Goal: Obtain resource: Obtain resource

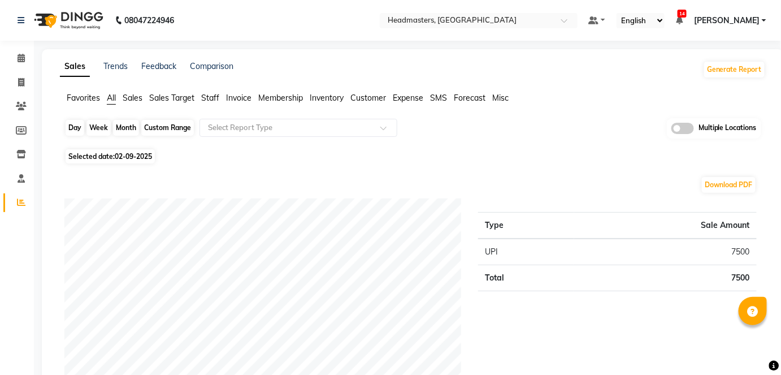
click at [81, 126] on div "Day" at bounding box center [75, 128] width 19 height 16
select select "9"
select select "2025"
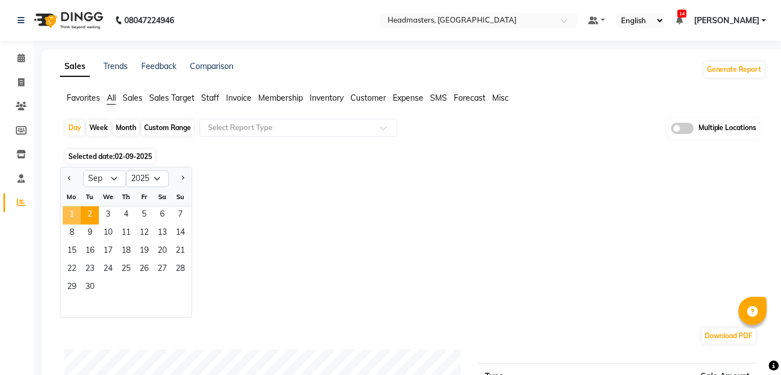
click at [70, 212] on span "1" at bounding box center [72, 215] width 18 height 18
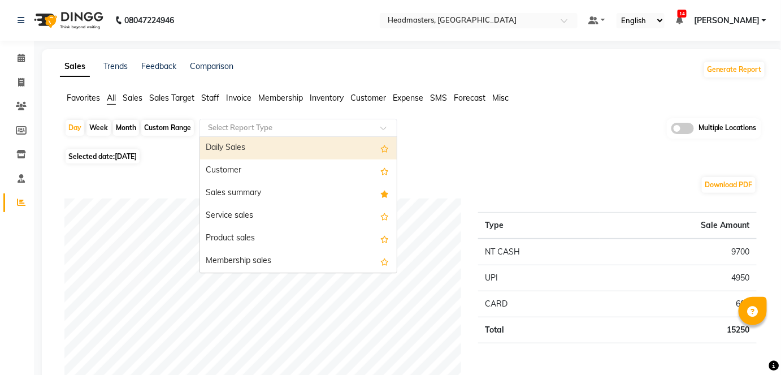
click at [242, 124] on input "text" at bounding box center [287, 127] width 163 height 11
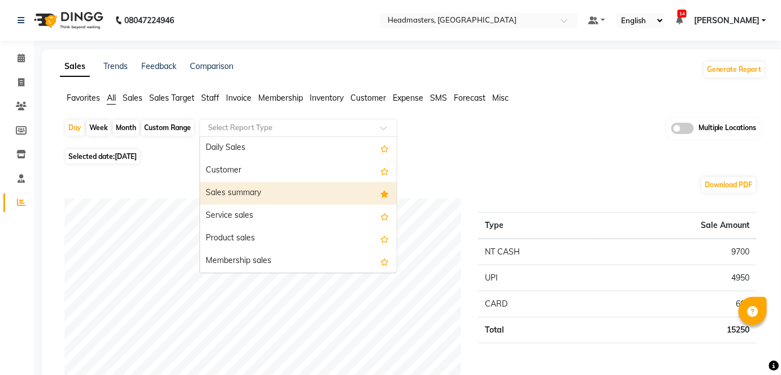
click at [242, 187] on div "Sales summary" at bounding box center [298, 193] width 197 height 23
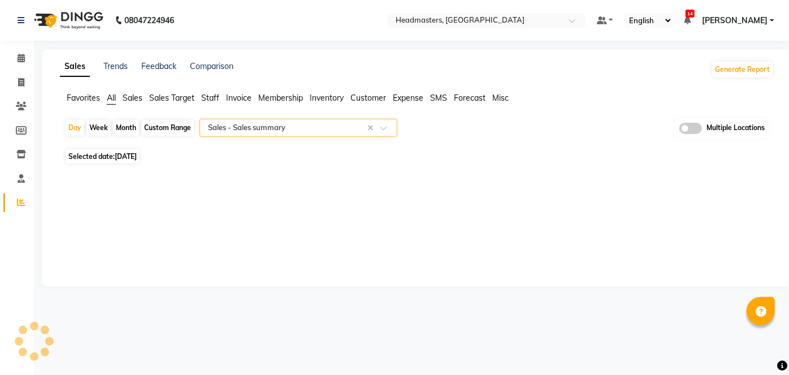
select select "full_report"
select select "csv"
click at [453, 27] on div "Select Location × Headmasters, Amritsar" at bounding box center [479, 20] width 198 height 15
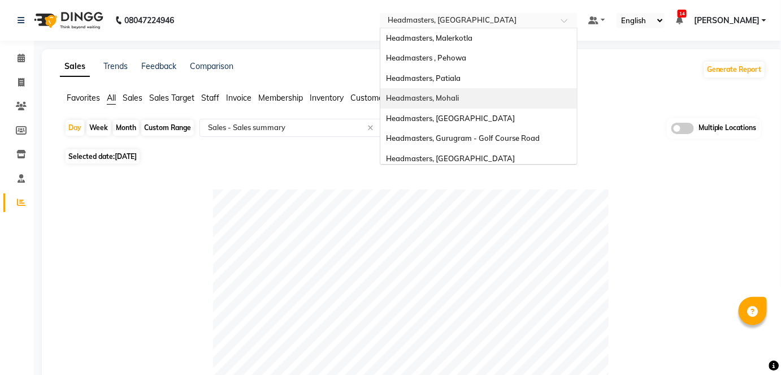
click at [482, 106] on div "Headmasters, Mohali" at bounding box center [478, 98] width 197 height 20
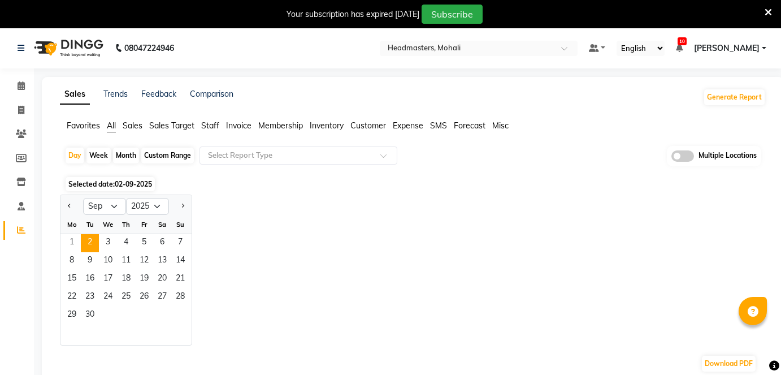
select select "9"
select select "2025"
click at [78, 240] on span "1" at bounding box center [72, 243] width 18 height 18
click at [282, 151] on input "text" at bounding box center [287, 155] width 163 height 11
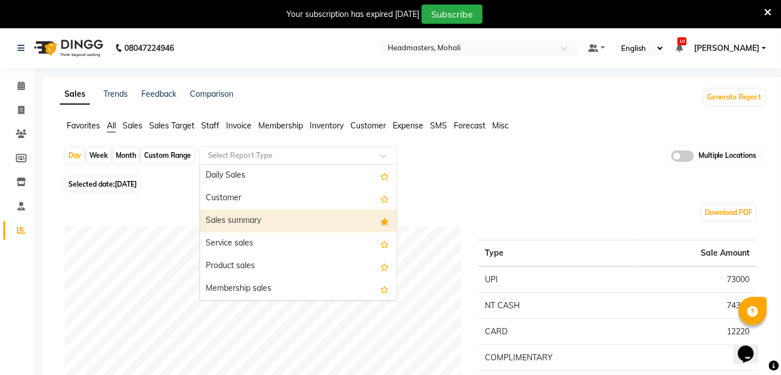
click at [250, 223] on div "Sales summary" at bounding box center [298, 221] width 197 height 23
select select "full_report"
select select "csv"
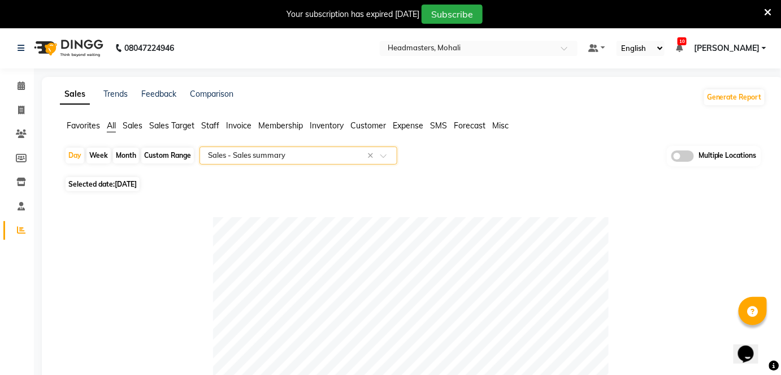
click at [71, 164] on div "Day Week Month Custom Range Select Report Type × Sales - Sales summary × Multip…" at bounding box center [412, 160] width 697 height 28
click at [71, 159] on div "Day" at bounding box center [75, 155] width 19 height 16
select select "9"
select select "2025"
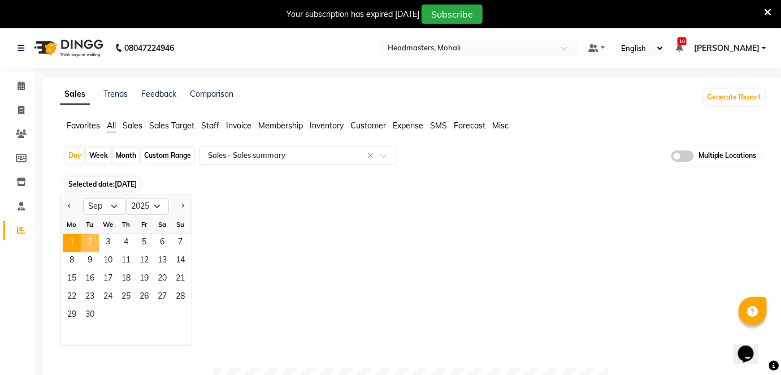
click at [93, 237] on span "2" at bounding box center [90, 243] width 18 height 18
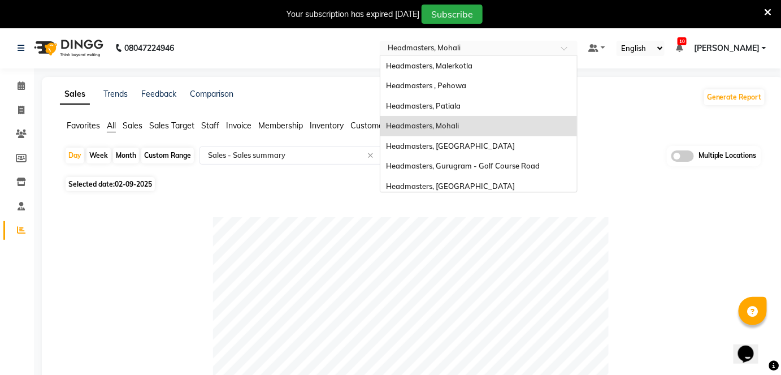
click at [577, 49] on div at bounding box center [479, 49] width 198 height 11
click at [514, 62] on div "Headmasters, Malerkotla" at bounding box center [478, 66] width 197 height 20
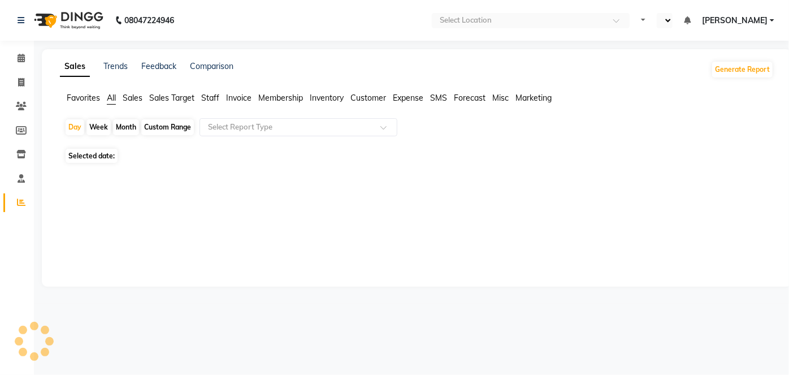
select select "en"
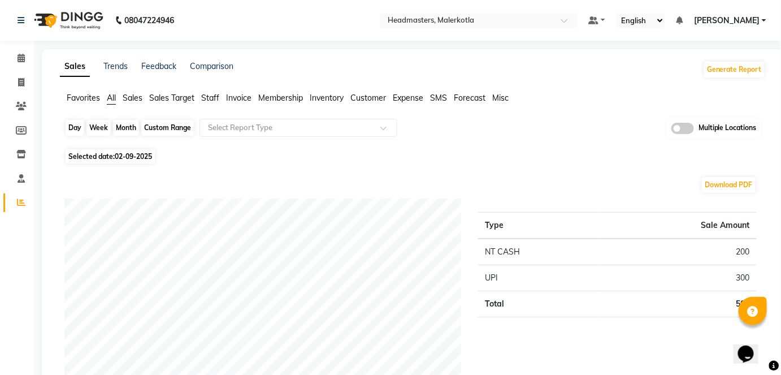
click at [80, 123] on div "Day" at bounding box center [75, 128] width 19 height 16
select select "9"
select select "2025"
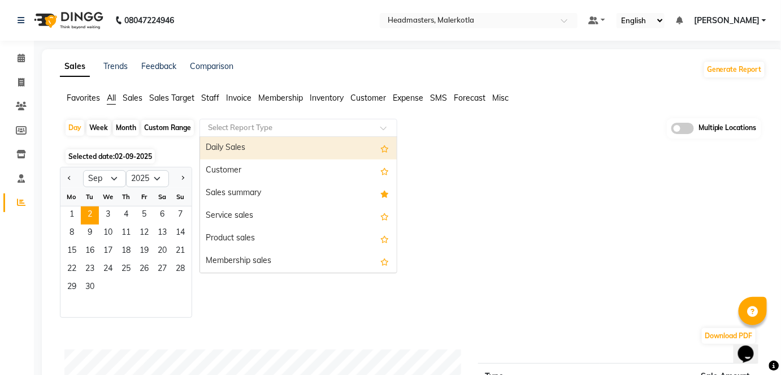
click at [260, 130] on input "text" at bounding box center [287, 127] width 163 height 11
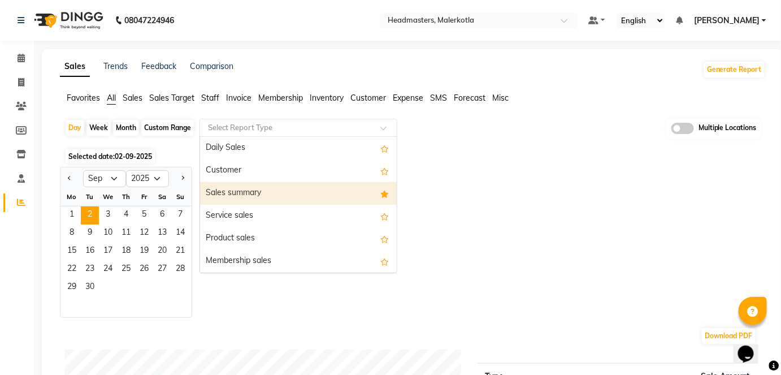
click at [258, 188] on div "Sales summary" at bounding box center [298, 193] width 197 height 23
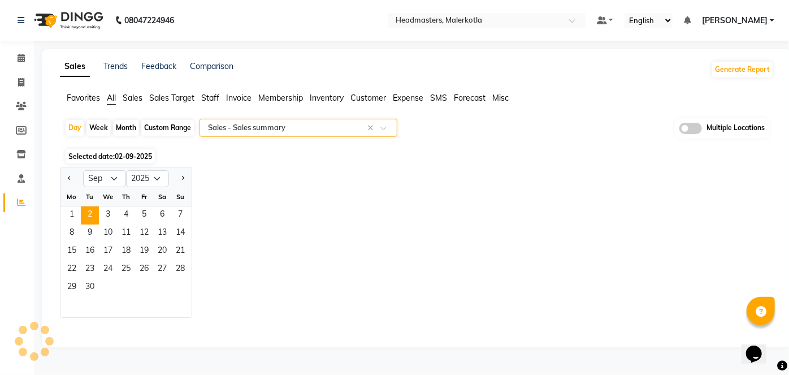
select select "full_report"
select select "csv"
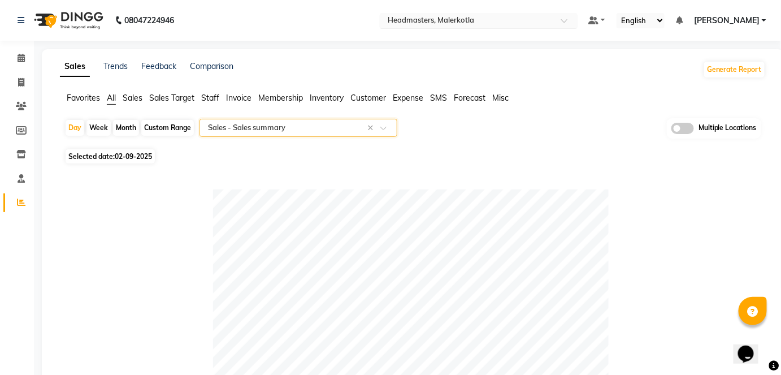
click at [511, 24] on input "text" at bounding box center [467, 21] width 164 height 11
click at [71, 130] on div "Day" at bounding box center [75, 128] width 19 height 16
select select "9"
select select "2025"
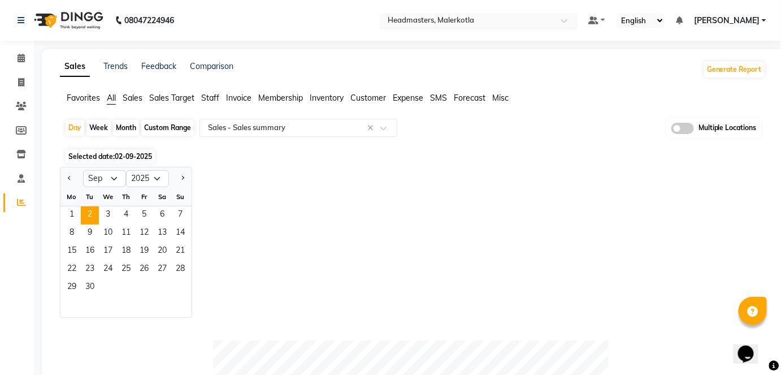
click at [511, 20] on input "text" at bounding box center [467, 21] width 164 height 11
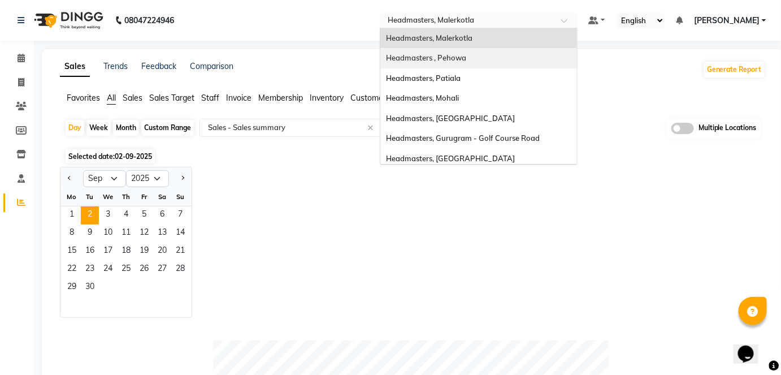
click at [466, 56] on span "Headmasters , Pehowa" at bounding box center [426, 57] width 80 height 9
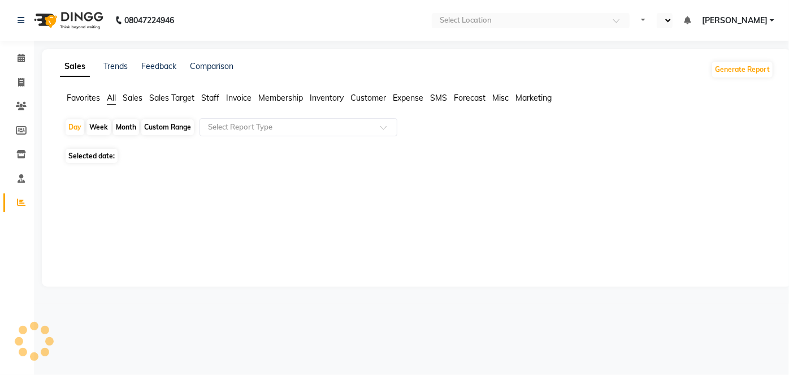
select select "en"
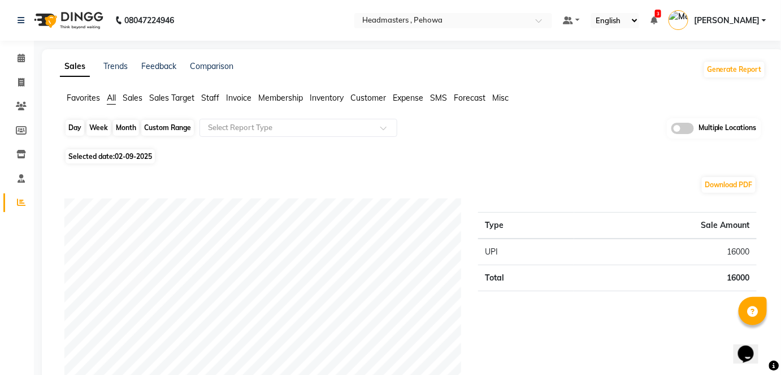
click at [75, 131] on div "Day" at bounding box center [75, 128] width 19 height 16
select select "9"
select select "2025"
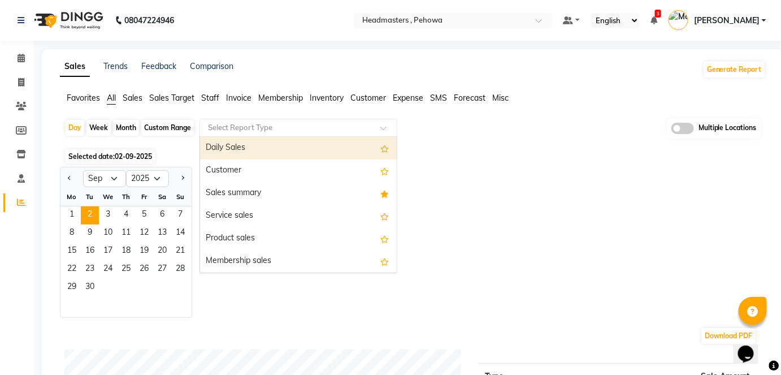
click at [267, 126] on input "text" at bounding box center [287, 127] width 163 height 11
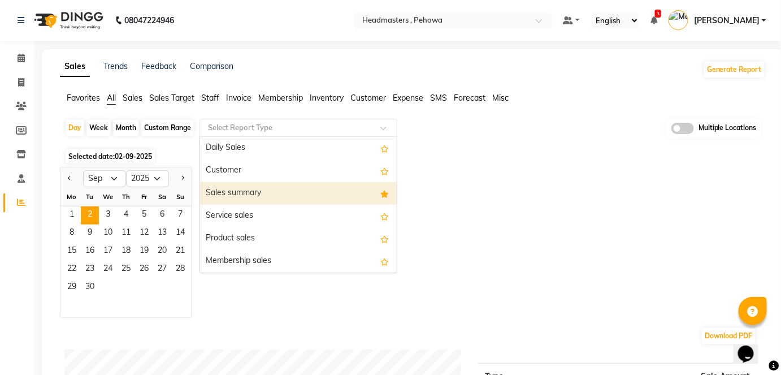
click at [250, 192] on div "Sales summary" at bounding box center [298, 193] width 197 height 23
select select "full_report"
select select "csv"
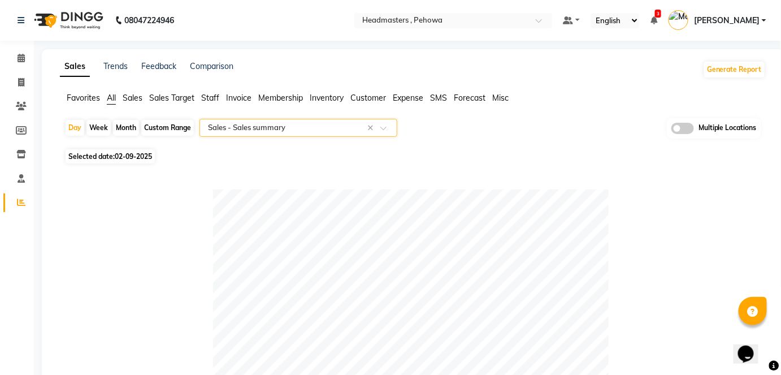
click at [83, 136] on div "Day Week Month Custom Range Select Report Type × Sales - Sales summary × Multip…" at bounding box center [412, 132] width 697 height 28
click at [67, 124] on div "Day" at bounding box center [75, 128] width 19 height 16
select select "9"
select select "2025"
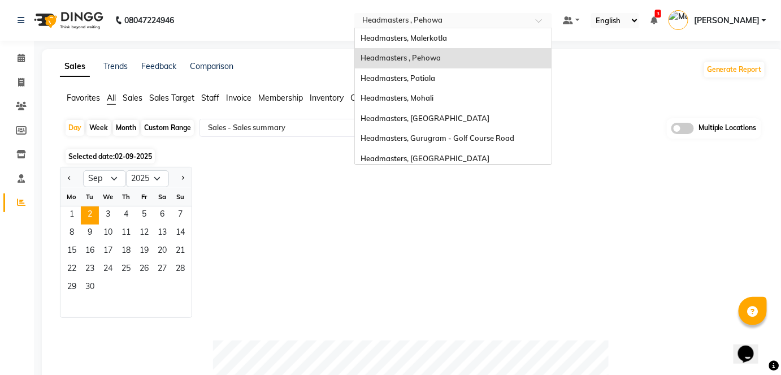
click at [433, 25] on input "text" at bounding box center [442, 21] width 164 height 11
click at [446, 33] on span "Headmasters, Malerkotla" at bounding box center [403, 37] width 86 height 9
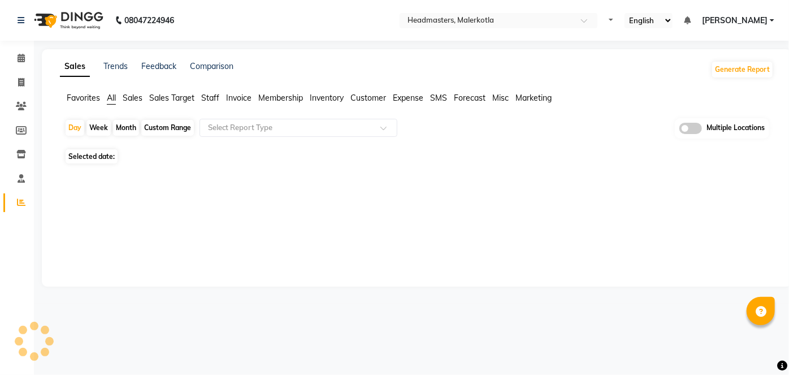
select select "en"
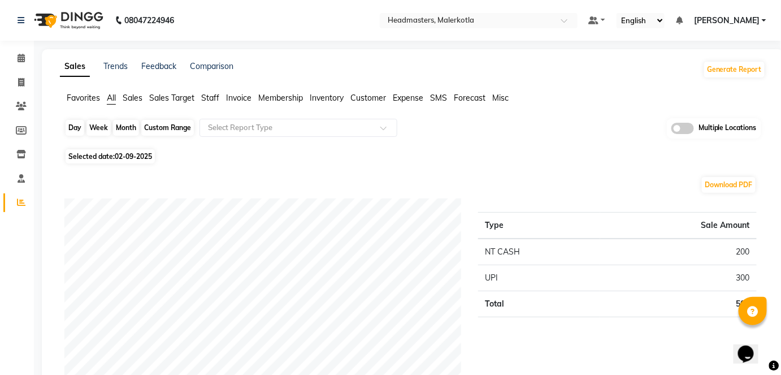
click at [76, 122] on div "Day" at bounding box center [75, 128] width 19 height 16
select select "9"
select select "2025"
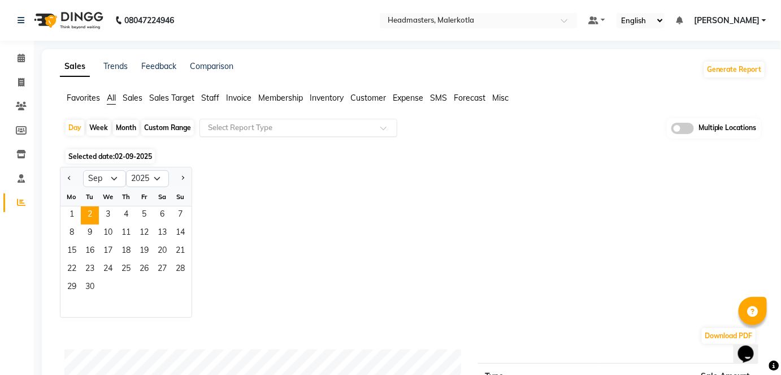
click at [262, 130] on input "text" at bounding box center [287, 127] width 163 height 11
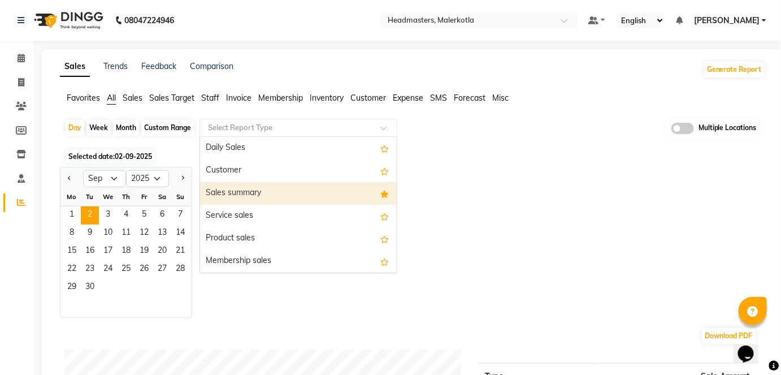
click at [264, 182] on div "Sales summary" at bounding box center [298, 193] width 197 height 23
select select "full_report"
select select "csv"
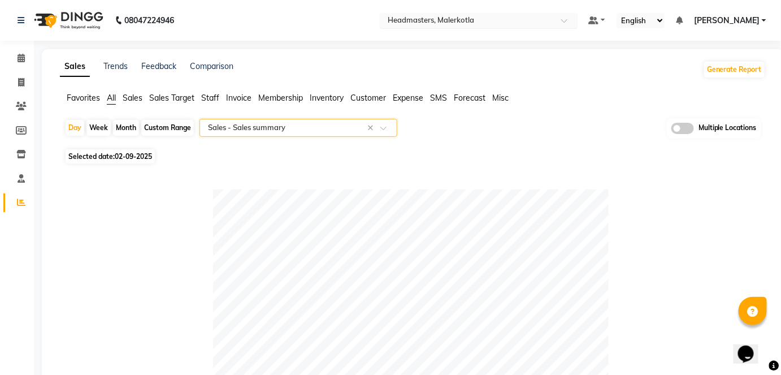
click at [470, 16] on input "text" at bounding box center [467, 21] width 164 height 11
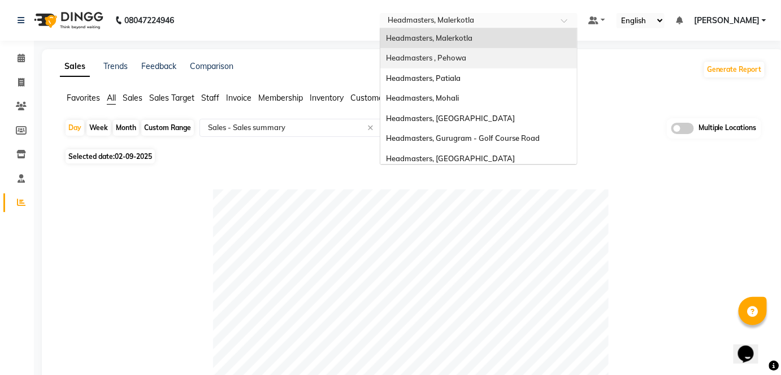
click at [466, 60] on span "Headmasters , Pehowa" at bounding box center [426, 57] width 80 height 9
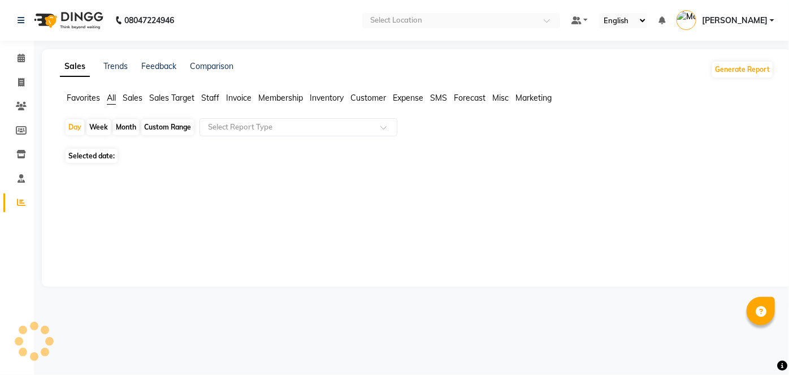
select select "en"
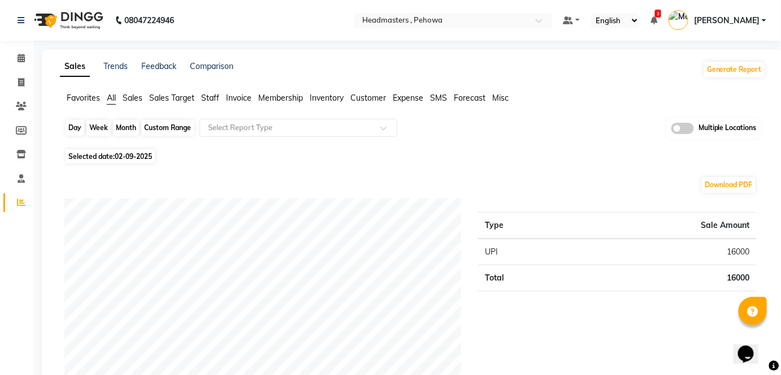
click at [80, 125] on div "Day" at bounding box center [75, 128] width 19 height 16
select select "9"
select select "2025"
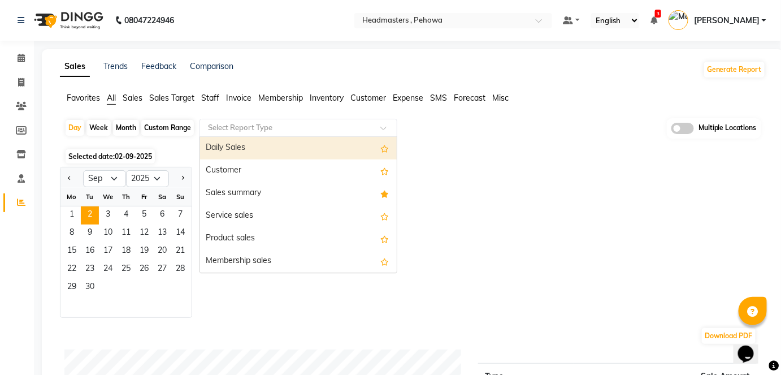
click at [287, 129] on input "text" at bounding box center [287, 127] width 163 height 11
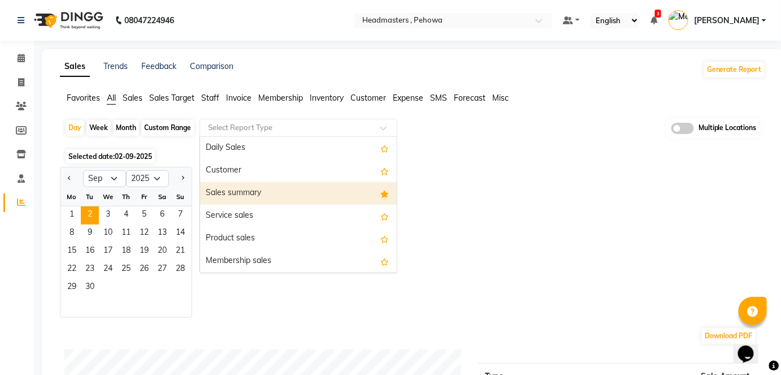
click at [285, 187] on div "Sales summary" at bounding box center [298, 193] width 197 height 23
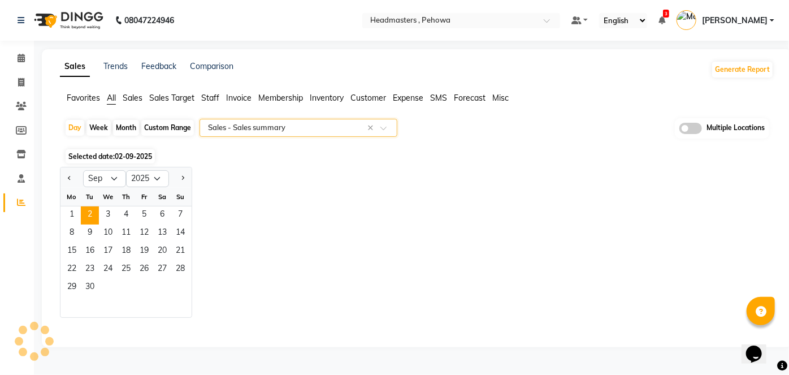
select select "full_report"
select select "csv"
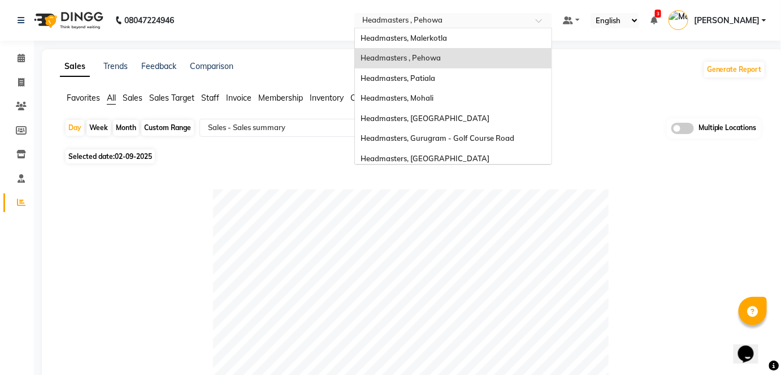
click at [515, 15] on div "Select Location × Headmasters , Pehowa" at bounding box center [444, 20] width 176 height 11
click at [514, 80] on div "Headmasters, Patiala" at bounding box center [453, 78] width 197 height 20
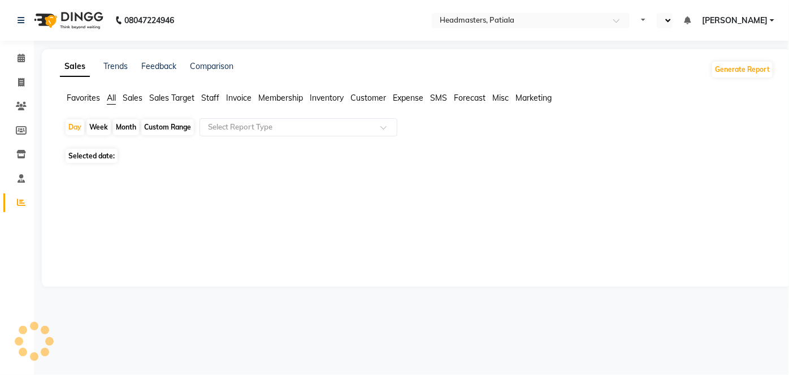
select select "en"
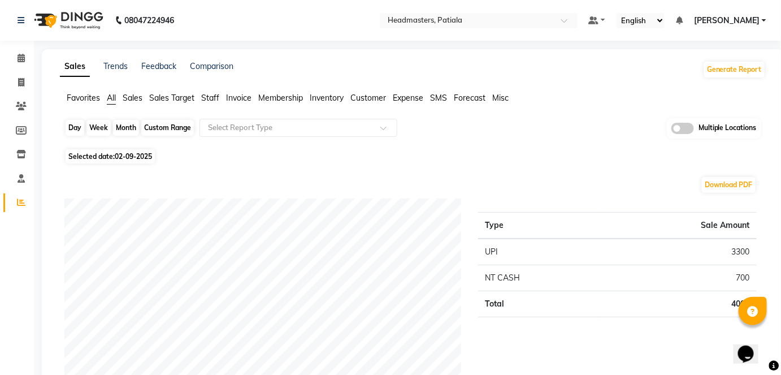
click at [77, 133] on div "Day" at bounding box center [75, 128] width 19 height 16
select select "9"
select select "2025"
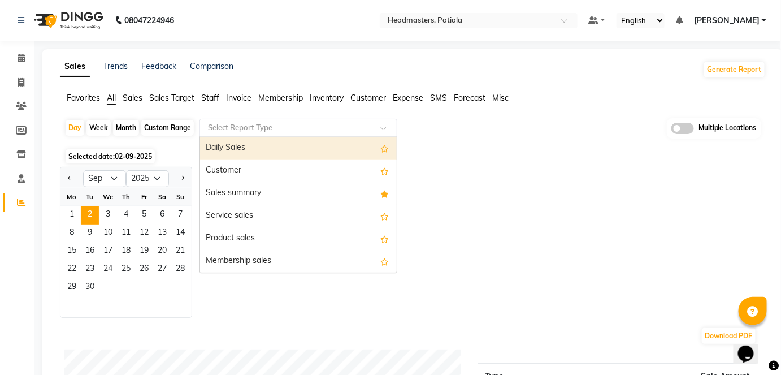
click at [230, 124] on input "text" at bounding box center [287, 127] width 163 height 11
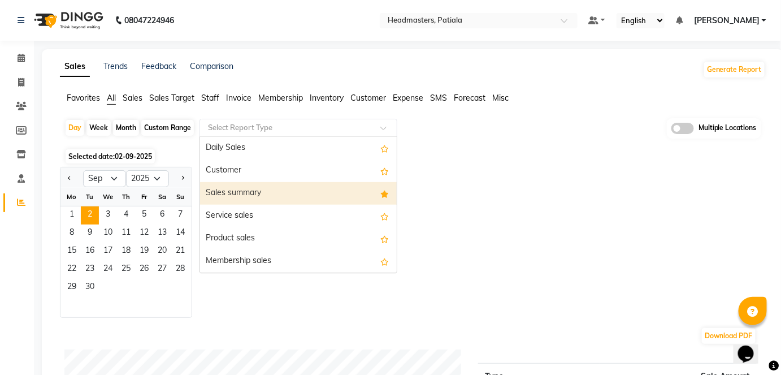
click at [233, 182] on div "Sales summary" at bounding box center [298, 193] width 197 height 23
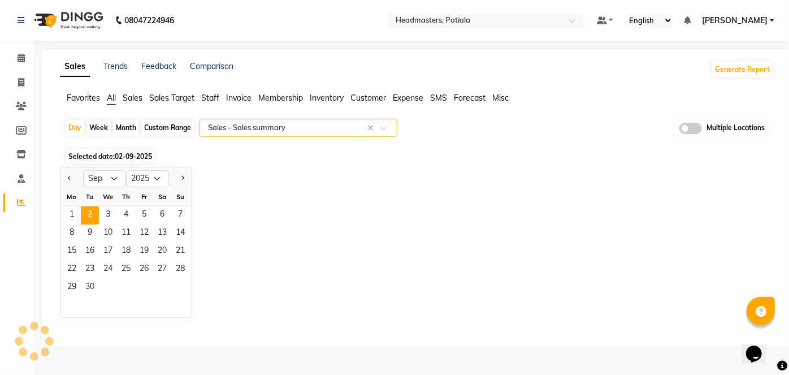
select select "full_report"
select select "csv"
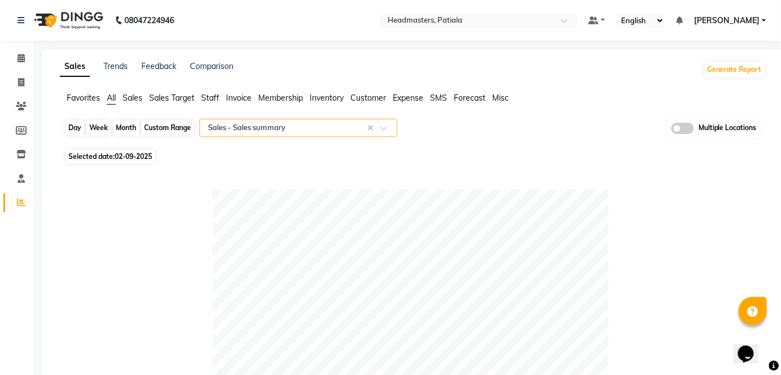
click at [71, 131] on div "Day" at bounding box center [75, 128] width 19 height 16
select select "9"
select select "2025"
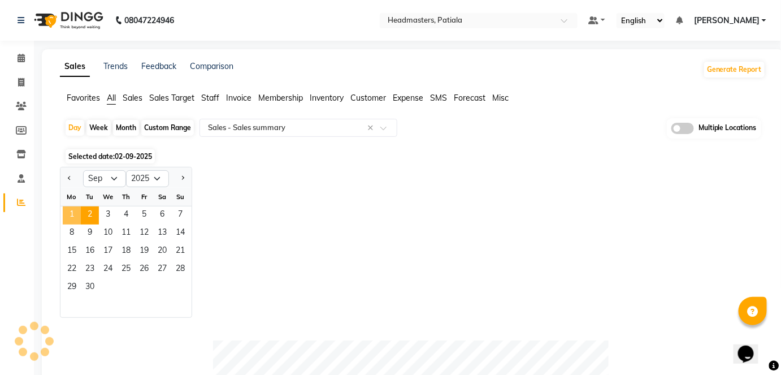
click at [69, 217] on span "1" at bounding box center [72, 215] width 18 height 18
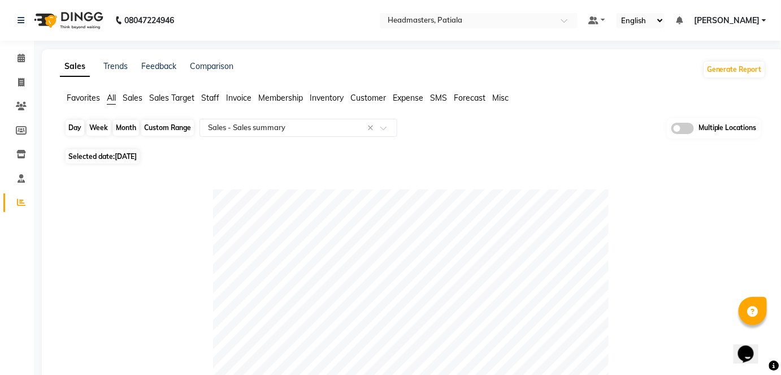
click at [78, 126] on div "Day" at bounding box center [75, 128] width 19 height 16
select select "9"
select select "2025"
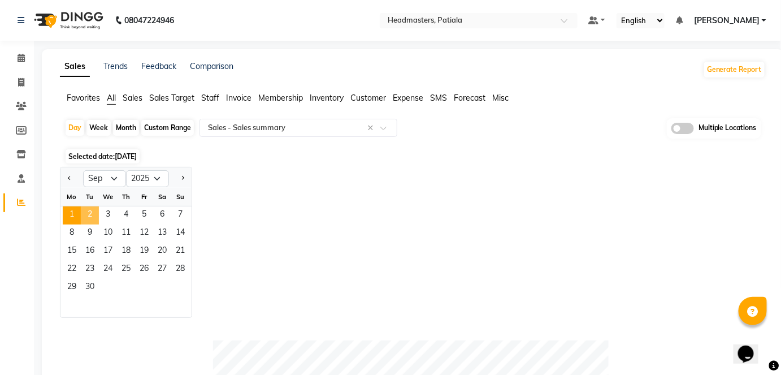
click at [90, 212] on span "2" at bounding box center [90, 215] width 18 height 18
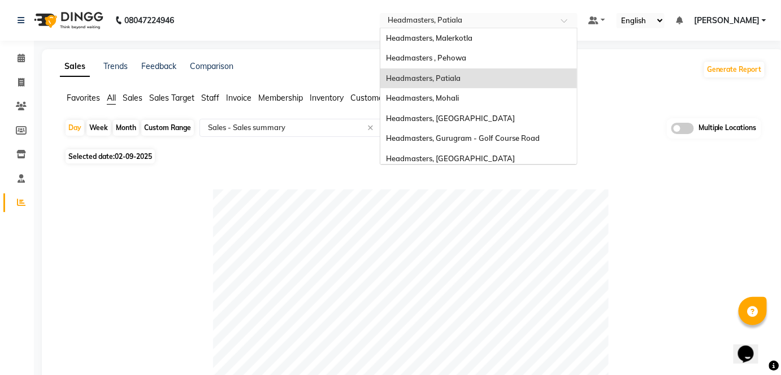
click at [475, 22] on input "text" at bounding box center [467, 21] width 164 height 11
click at [472, 38] on span "Headmasters, Malerkotla" at bounding box center [429, 37] width 86 height 9
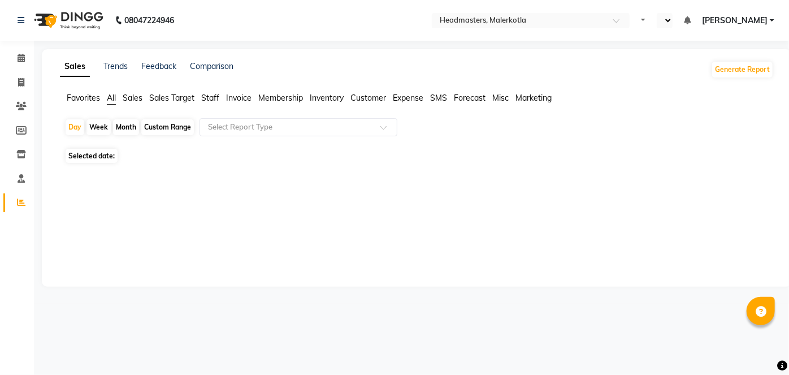
select select "en"
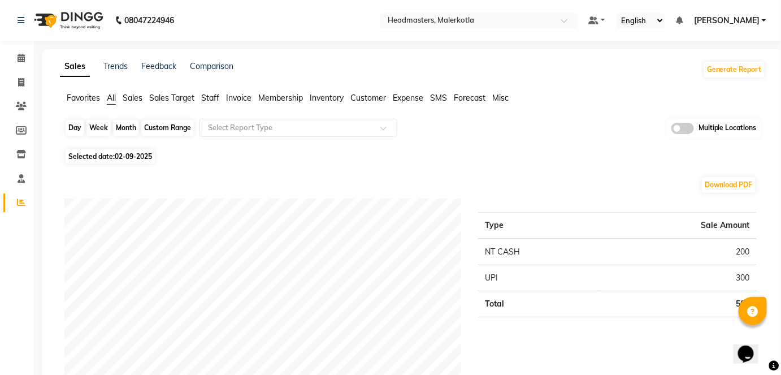
click at [78, 133] on div "Day" at bounding box center [75, 128] width 19 height 16
select select "9"
select select "2025"
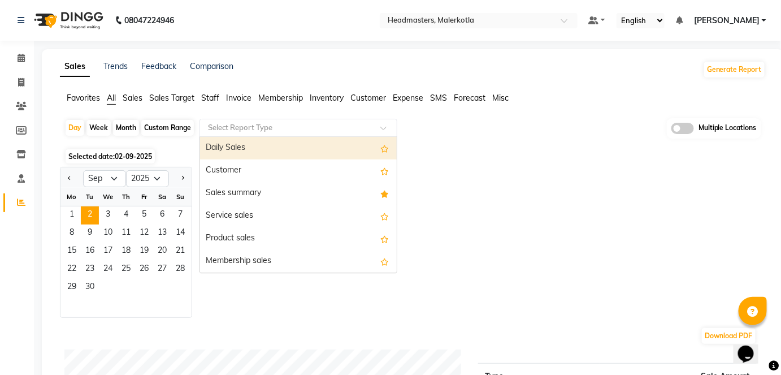
click at [260, 124] on input "text" at bounding box center [287, 127] width 163 height 11
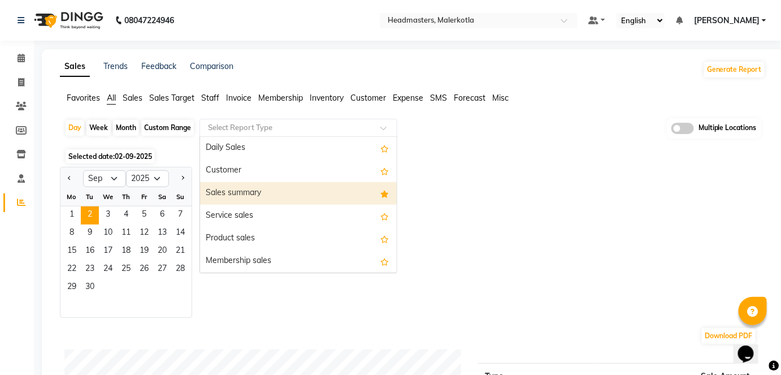
click at [250, 182] on div "Sales summary" at bounding box center [298, 193] width 197 height 23
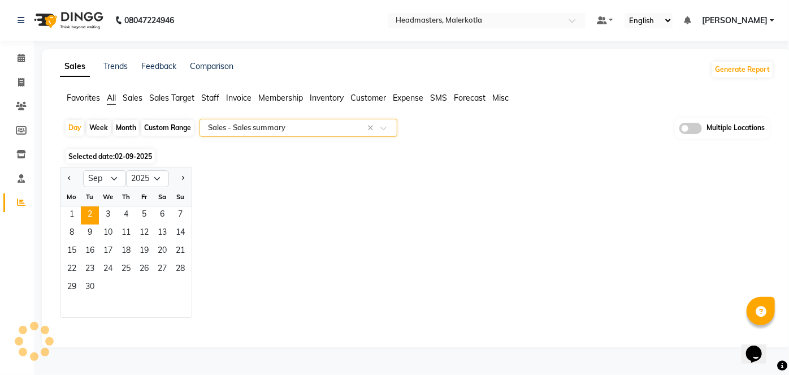
select select "full_report"
select select "csv"
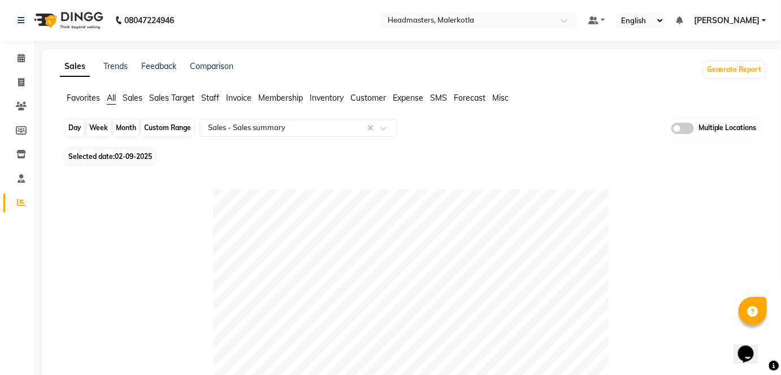
click at [78, 127] on div "Day" at bounding box center [75, 128] width 19 height 16
select select "9"
select select "2025"
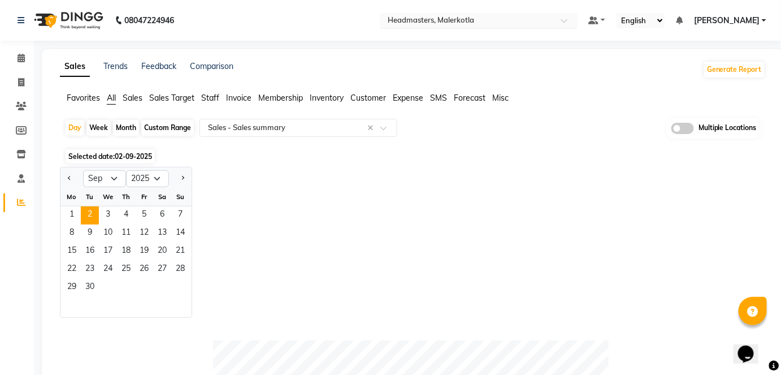
click at [549, 20] on input "text" at bounding box center [467, 21] width 164 height 11
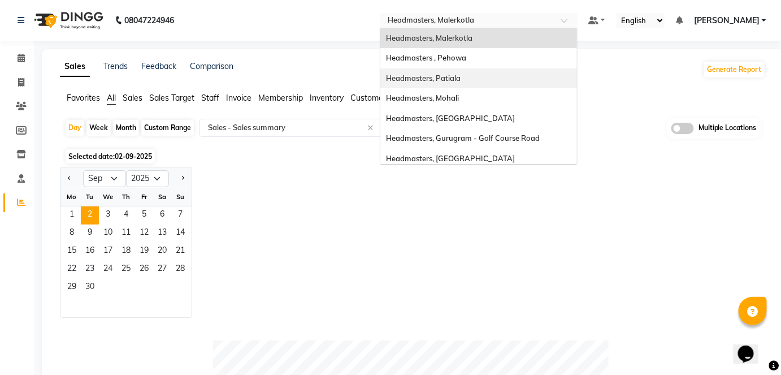
click at [566, 76] on div "Headmasters, Patiala" at bounding box center [478, 78] width 197 height 20
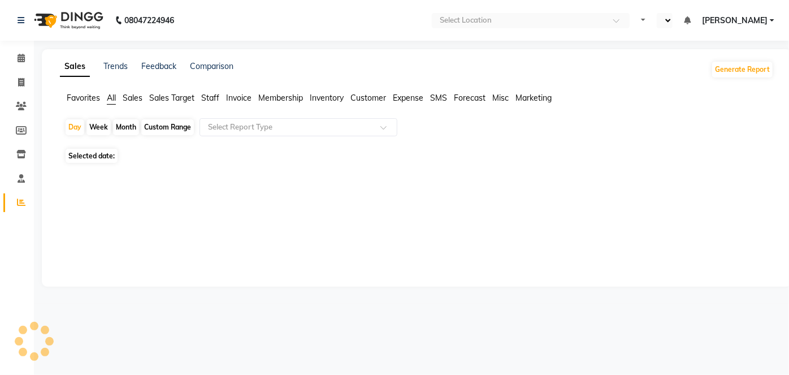
select select "en"
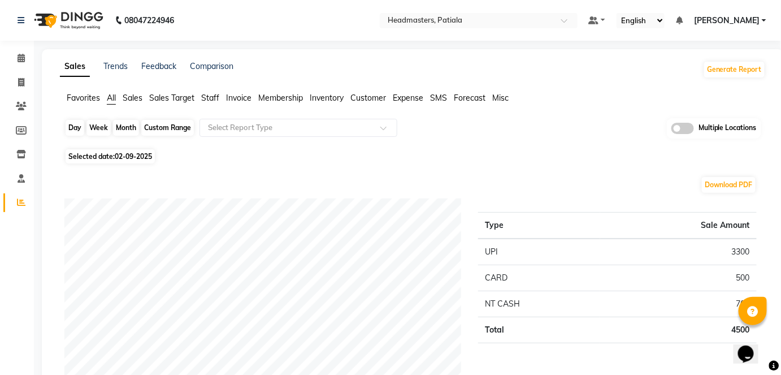
click at [77, 129] on div "Day" at bounding box center [75, 128] width 19 height 16
select select "9"
select select "2025"
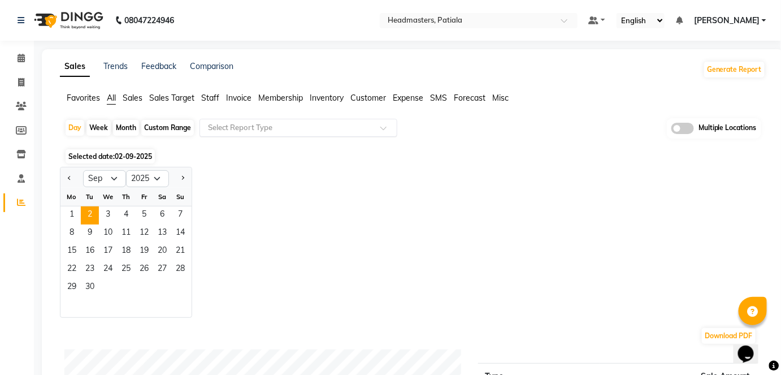
click at [242, 129] on input "text" at bounding box center [287, 127] width 163 height 11
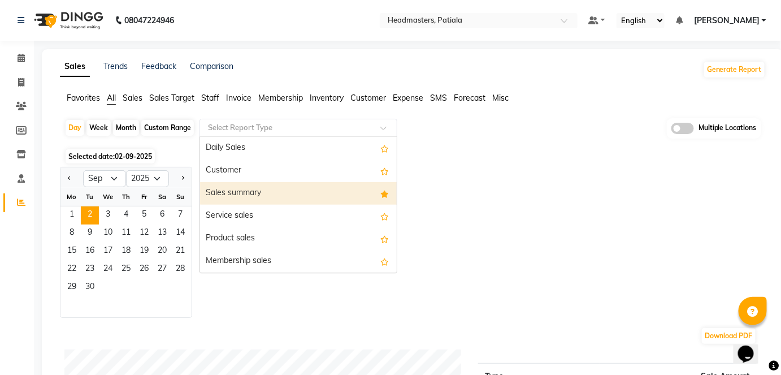
click at [249, 199] on div "Sales summary" at bounding box center [298, 193] width 197 height 23
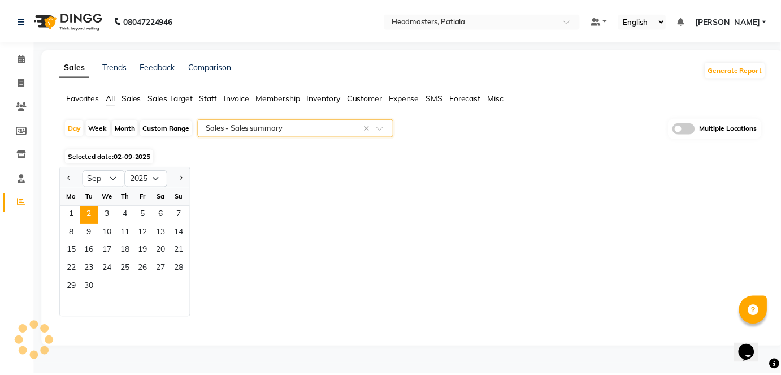
select select "full_report"
select select "csv"
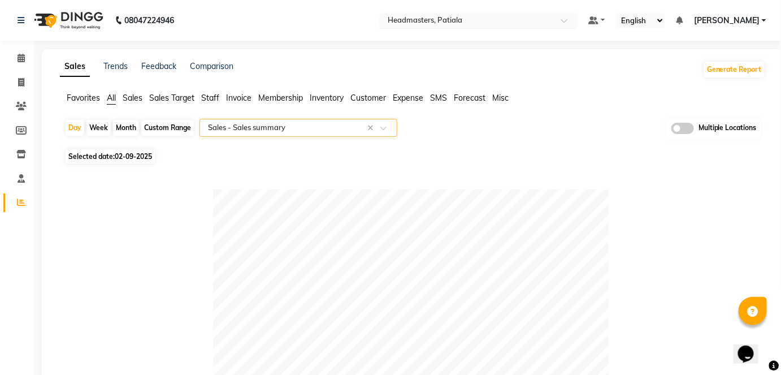
click at [480, 21] on input "text" at bounding box center [467, 21] width 164 height 11
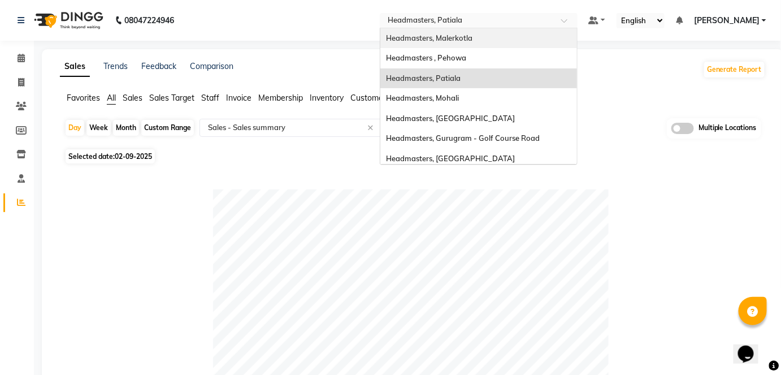
click at [486, 42] on div "Headmasters, Malerkotla" at bounding box center [478, 38] width 197 height 20
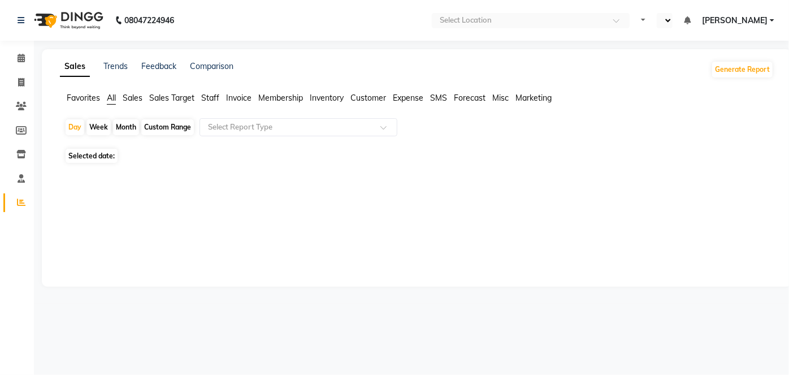
select select "en"
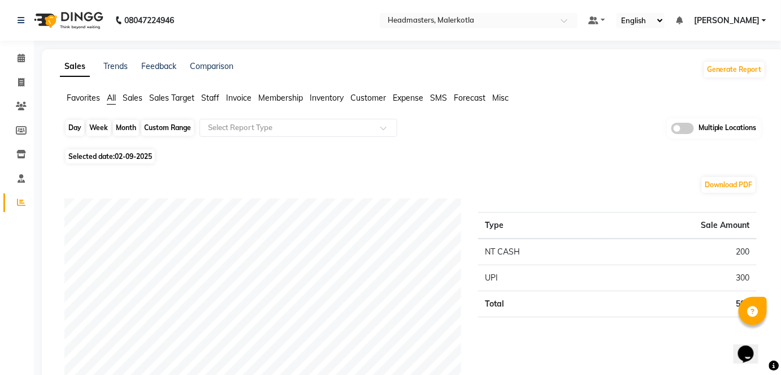
click at [69, 131] on div "Day" at bounding box center [75, 128] width 19 height 16
select select "9"
select select "2025"
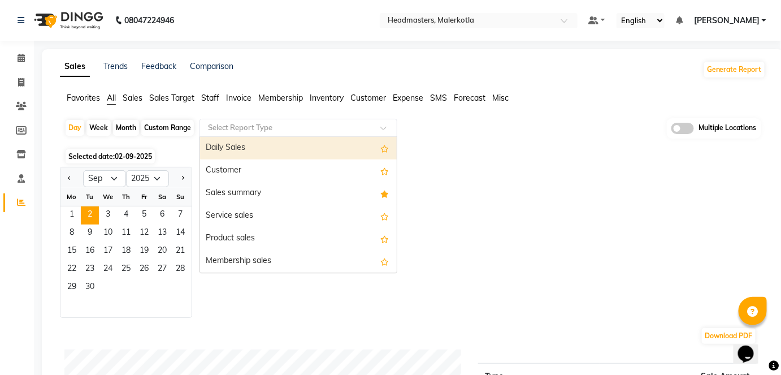
click at [275, 126] on input "text" at bounding box center [287, 127] width 163 height 11
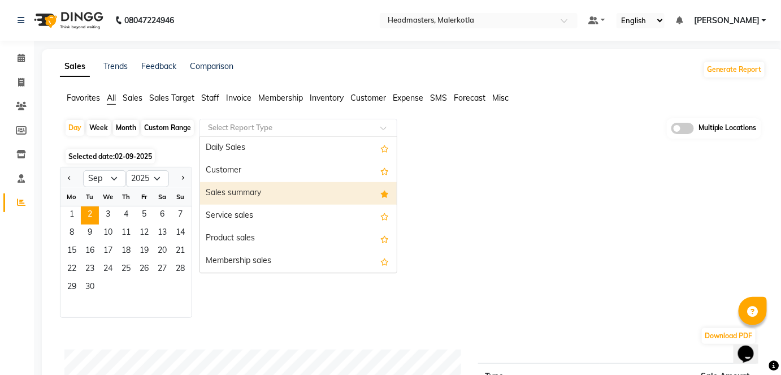
click at [271, 195] on div "Sales summary" at bounding box center [298, 193] width 197 height 23
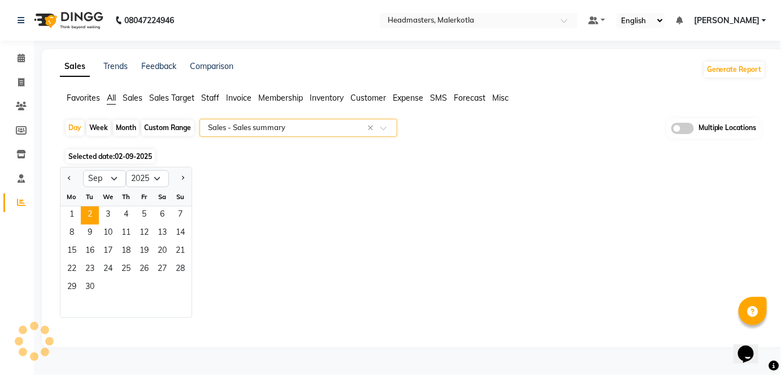
select select "full_report"
select select "csv"
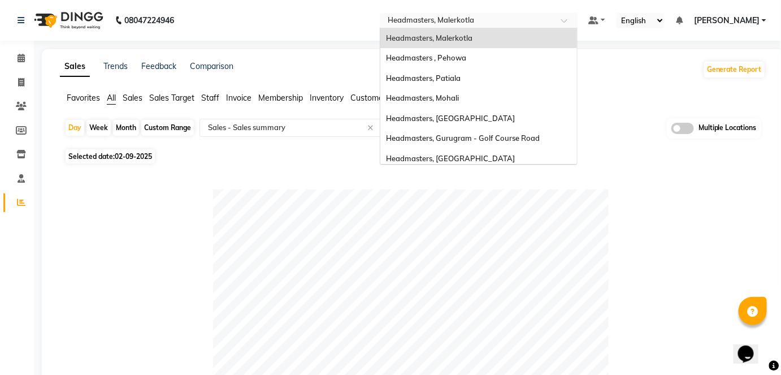
click at [503, 18] on input "text" at bounding box center [467, 21] width 164 height 11
click at [499, 51] on div "Headmasters , Pehowa" at bounding box center [478, 58] width 197 height 20
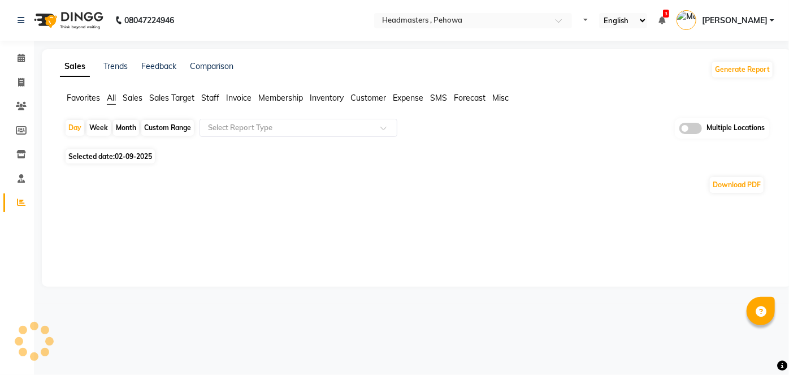
select select "en"
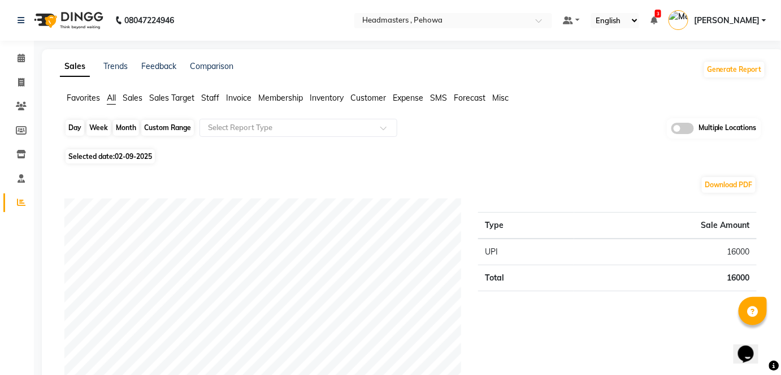
click at [68, 128] on div "Day" at bounding box center [75, 128] width 19 height 16
select select "9"
select select "2025"
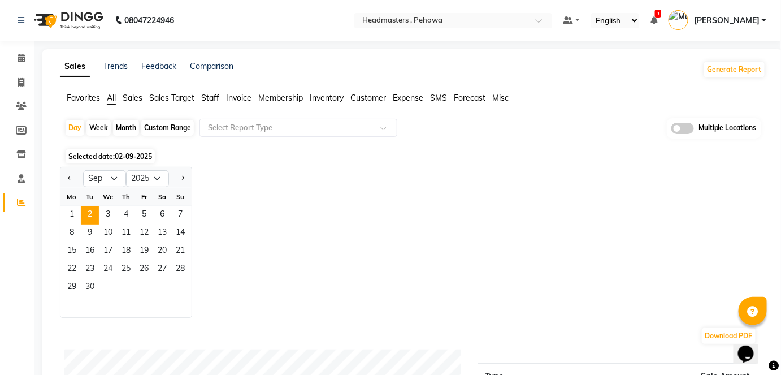
click at [272, 139] on div "Day Week Month Custom Range Select Report Type Multiple Locations" at bounding box center [412, 132] width 697 height 28
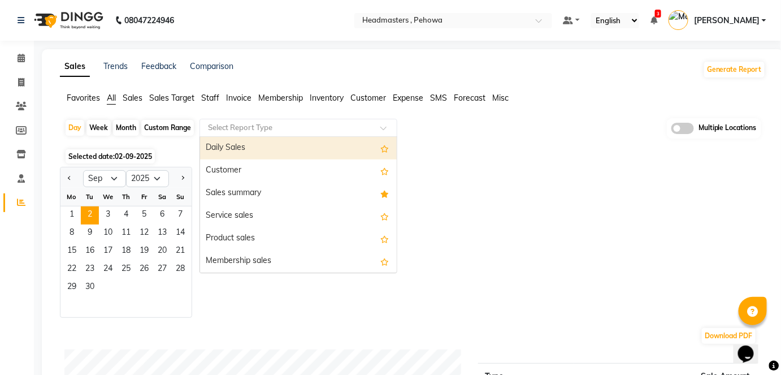
click at [275, 122] on input "text" at bounding box center [287, 127] width 163 height 11
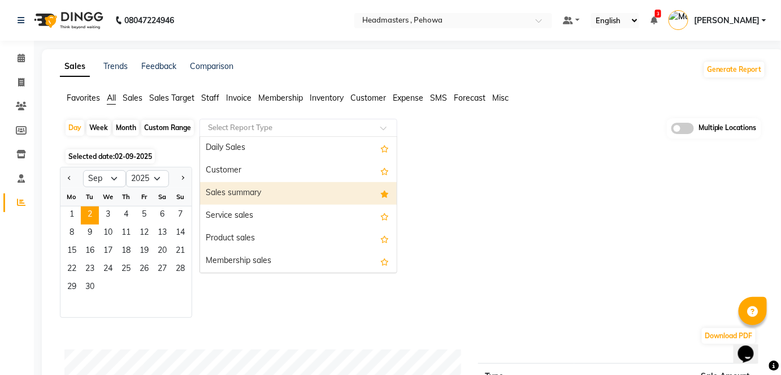
click at [276, 184] on div "Sales summary" at bounding box center [298, 193] width 197 height 23
select select "full_report"
select select "csv"
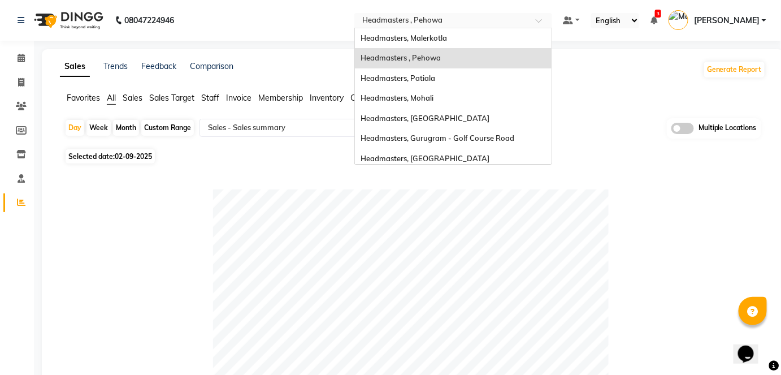
click at [472, 25] on input "text" at bounding box center [442, 21] width 164 height 11
click at [435, 80] on span "Headmasters, Patiala" at bounding box center [397, 77] width 75 height 9
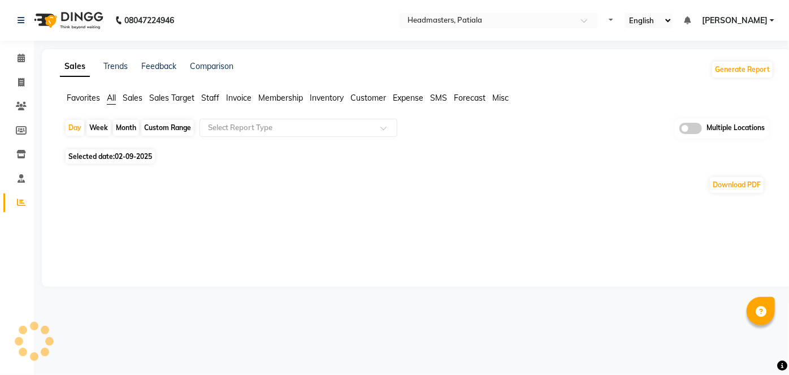
select select "en"
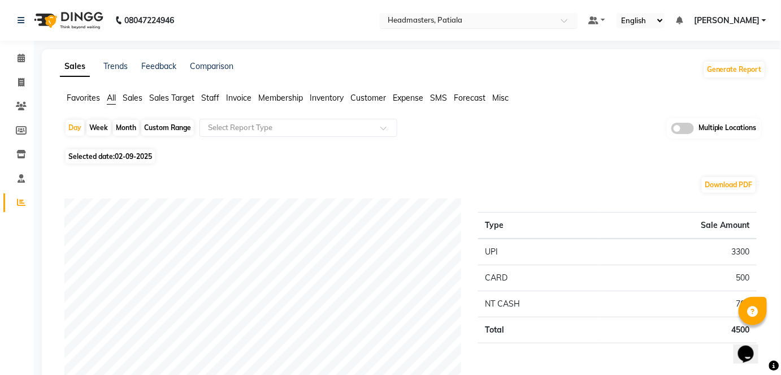
click at [526, 24] on input "text" at bounding box center [467, 21] width 164 height 11
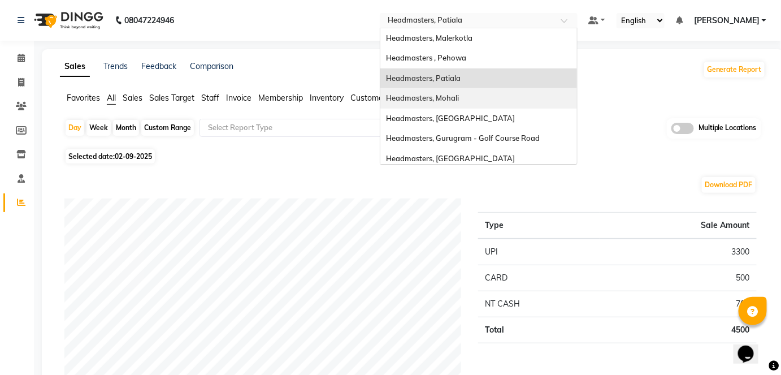
scroll to position [85, 0]
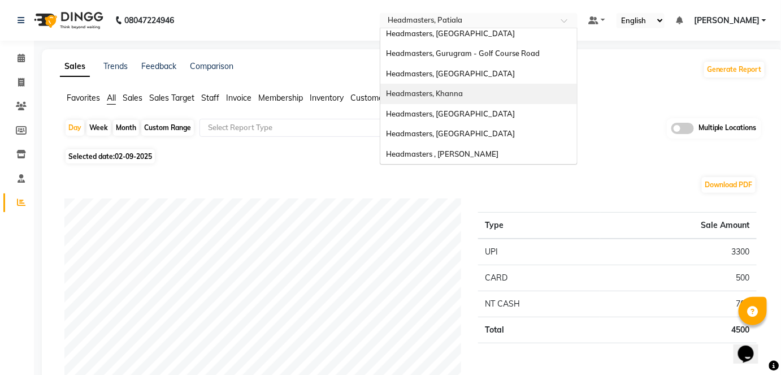
click at [463, 95] on span "Headmasters, Khanna" at bounding box center [424, 93] width 77 height 9
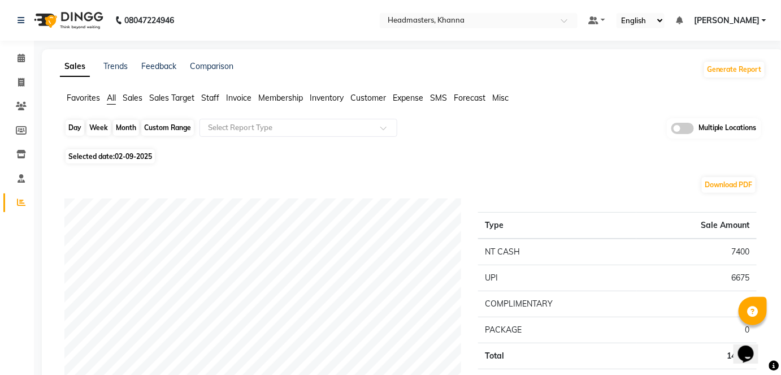
click at [77, 124] on div "Day" at bounding box center [75, 128] width 19 height 16
select select "9"
select select "2025"
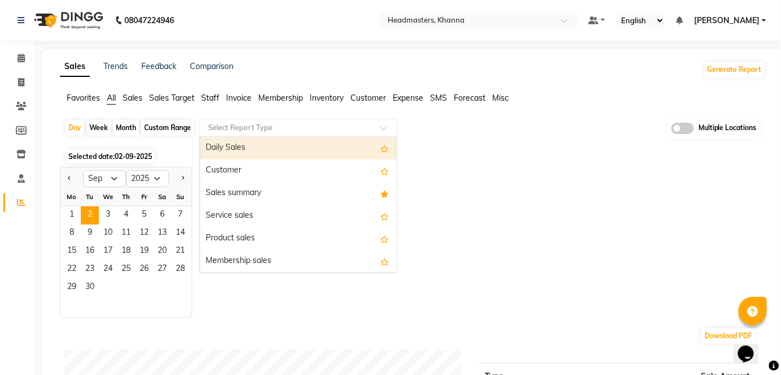
click at [266, 124] on input "text" at bounding box center [287, 127] width 163 height 11
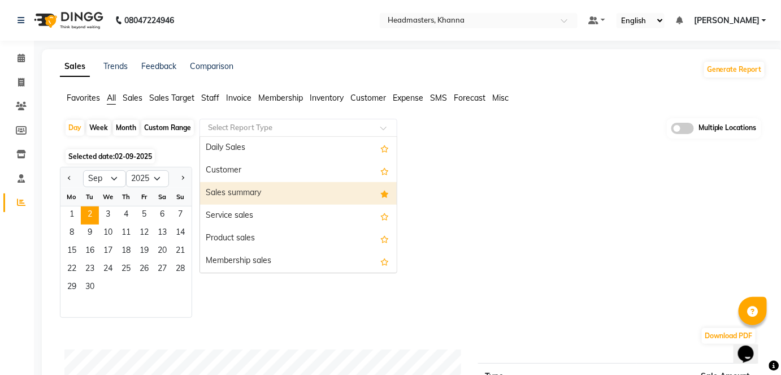
click at [250, 187] on div "Sales summary" at bounding box center [298, 193] width 197 height 23
select select "full_report"
select select "csv"
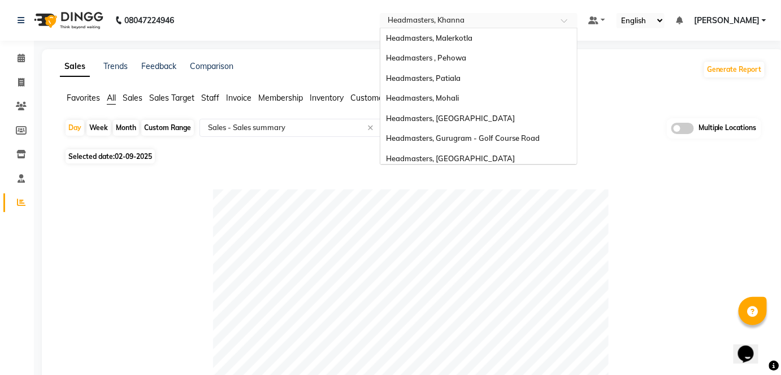
click at [509, 16] on input "text" at bounding box center [467, 21] width 164 height 11
click at [546, 31] on div "Headmasters, Malerkotla" at bounding box center [478, 38] width 197 height 20
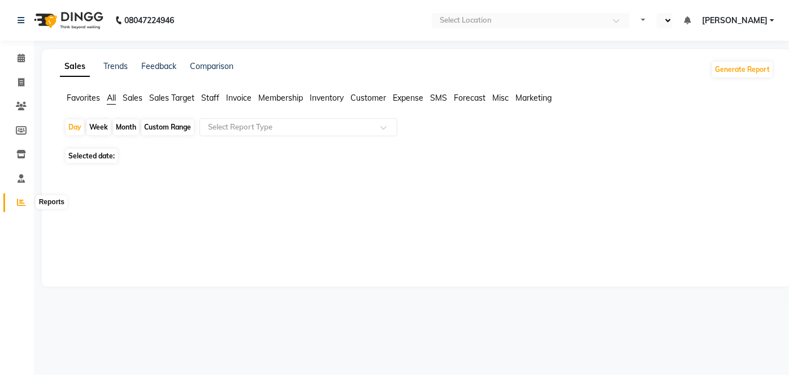
select select "en"
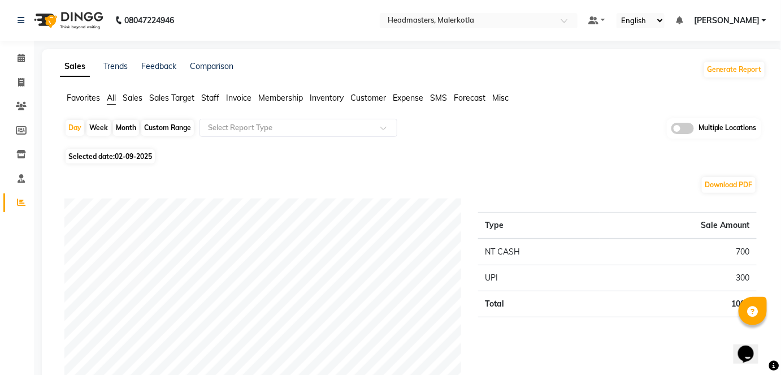
click at [125, 124] on div "Month" at bounding box center [126, 128] width 26 height 16
select select "9"
select select "2025"
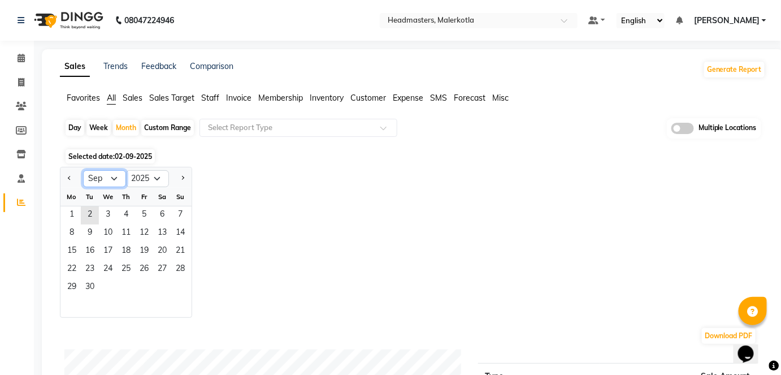
click at [109, 171] on select "Jan Feb Mar Apr May Jun [DATE] Aug Sep Oct Nov Dec" at bounding box center [104, 178] width 43 height 17
select select "8"
click at [83, 170] on select "Jan Feb Mar Apr May Jun [DATE] Aug Sep Oct Nov Dec" at bounding box center [104, 178] width 43 height 17
click at [143, 217] on span "1" at bounding box center [144, 215] width 18 height 18
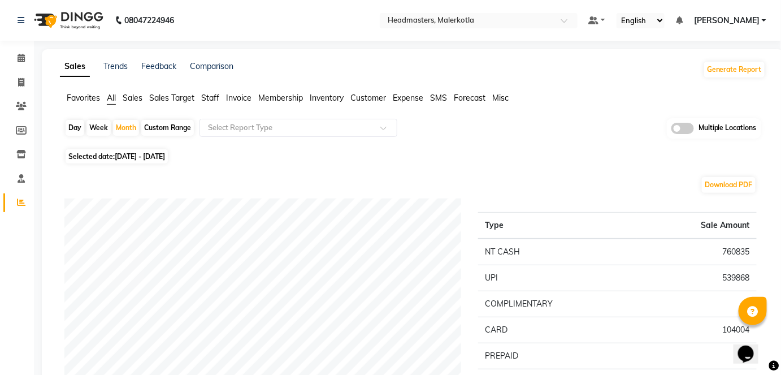
click at [211, 98] on span "Staff" at bounding box center [210, 98] width 18 height 10
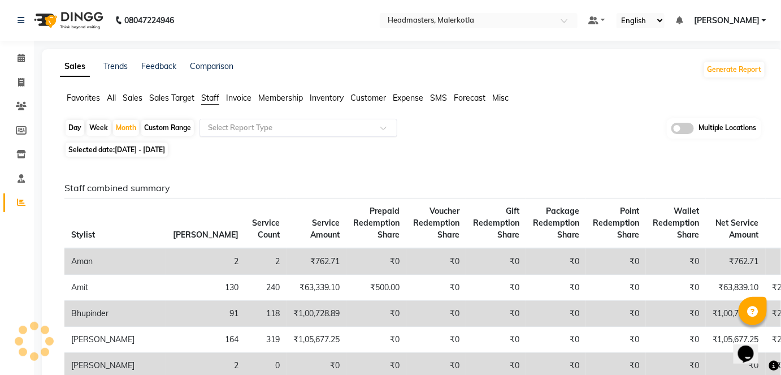
click at [227, 126] on input "text" at bounding box center [287, 127] width 163 height 11
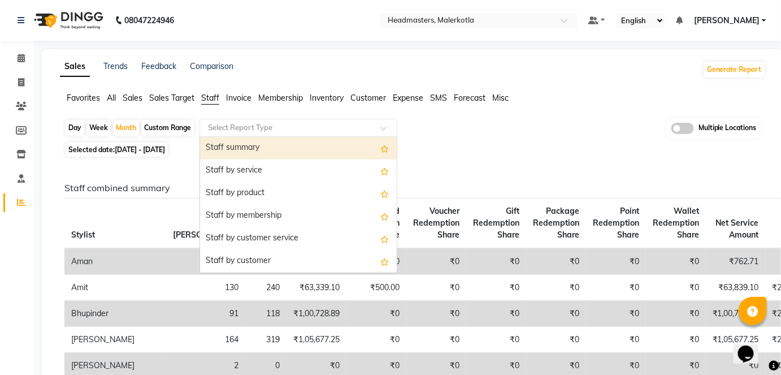
click at [239, 149] on div "Staff summary" at bounding box center [298, 148] width 197 height 23
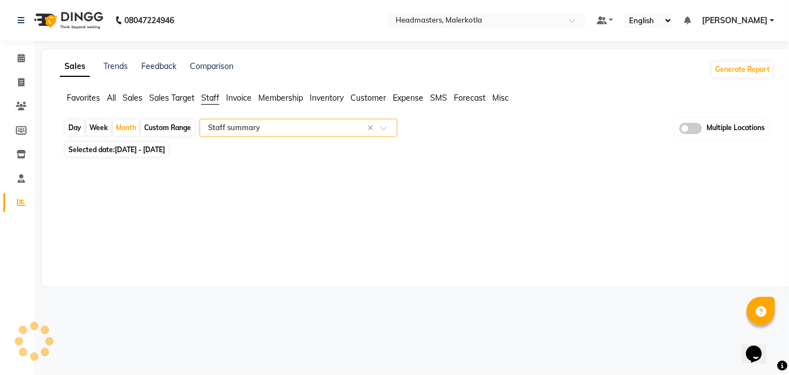
select select "full_report"
select select "csv"
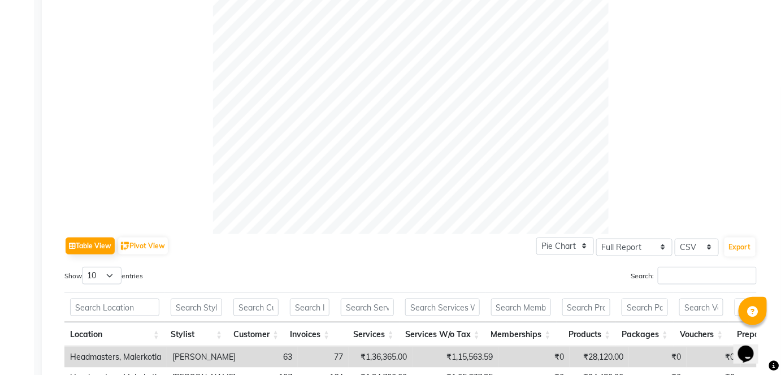
scroll to position [359, 0]
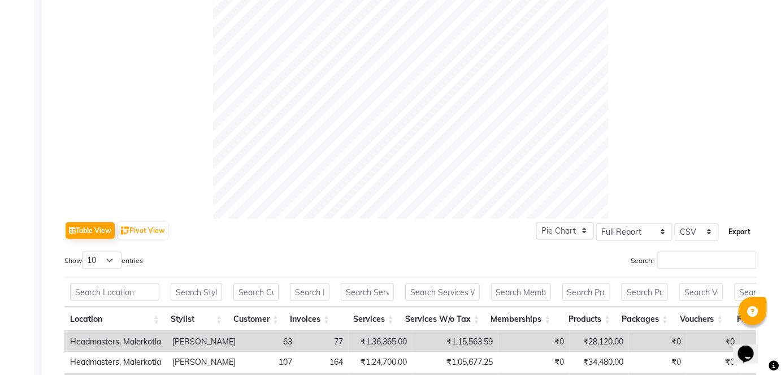
click at [738, 226] on button "Export" at bounding box center [739, 231] width 31 height 19
drag, startPoint x: 741, startPoint y: 232, endPoint x: 732, endPoint y: 230, distance: 9.2
click at [741, 232] on button "Export" at bounding box center [739, 231] width 31 height 19
